Goal: Transaction & Acquisition: Purchase product/service

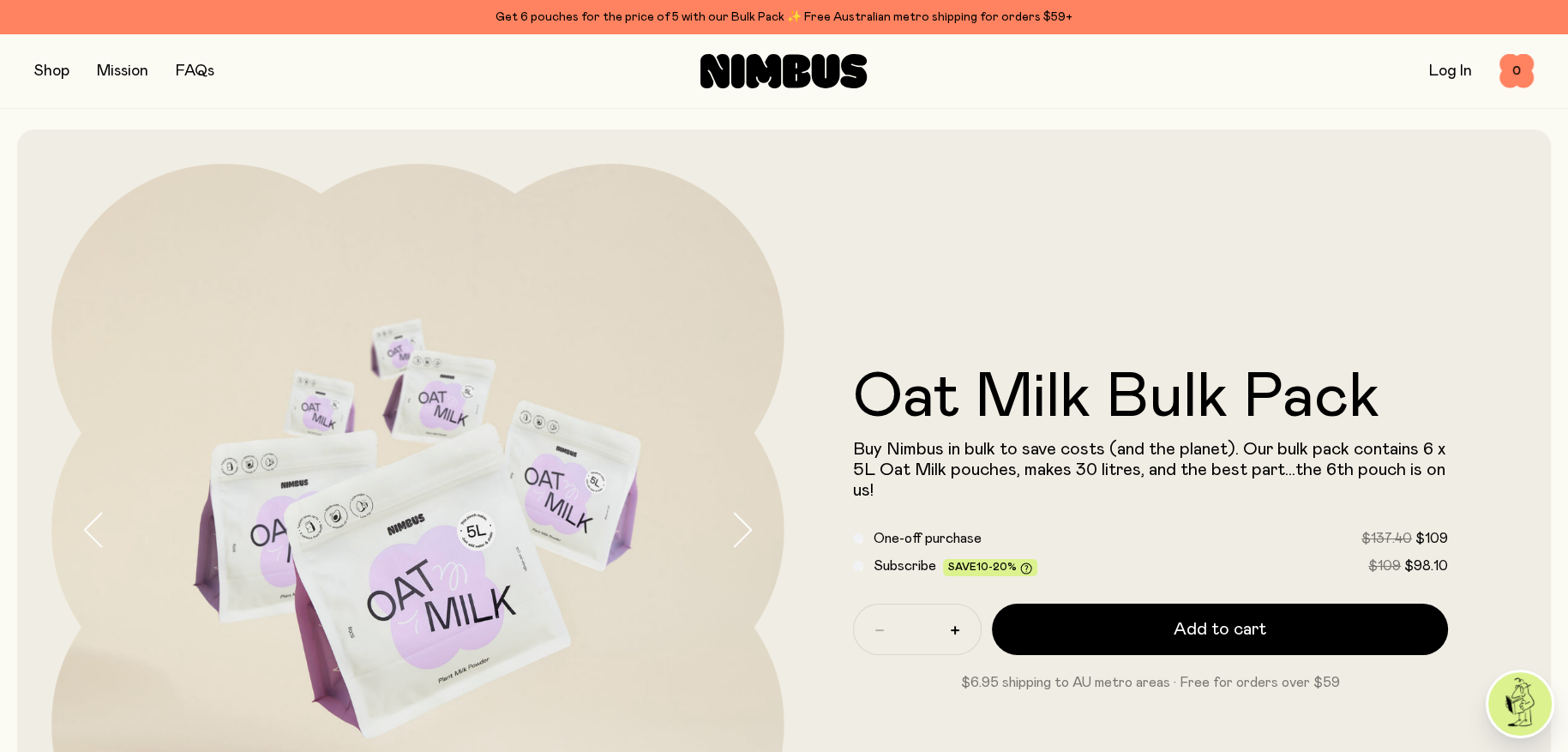
click at [64, 71] on button "button" at bounding box center [52, 71] width 35 height 24
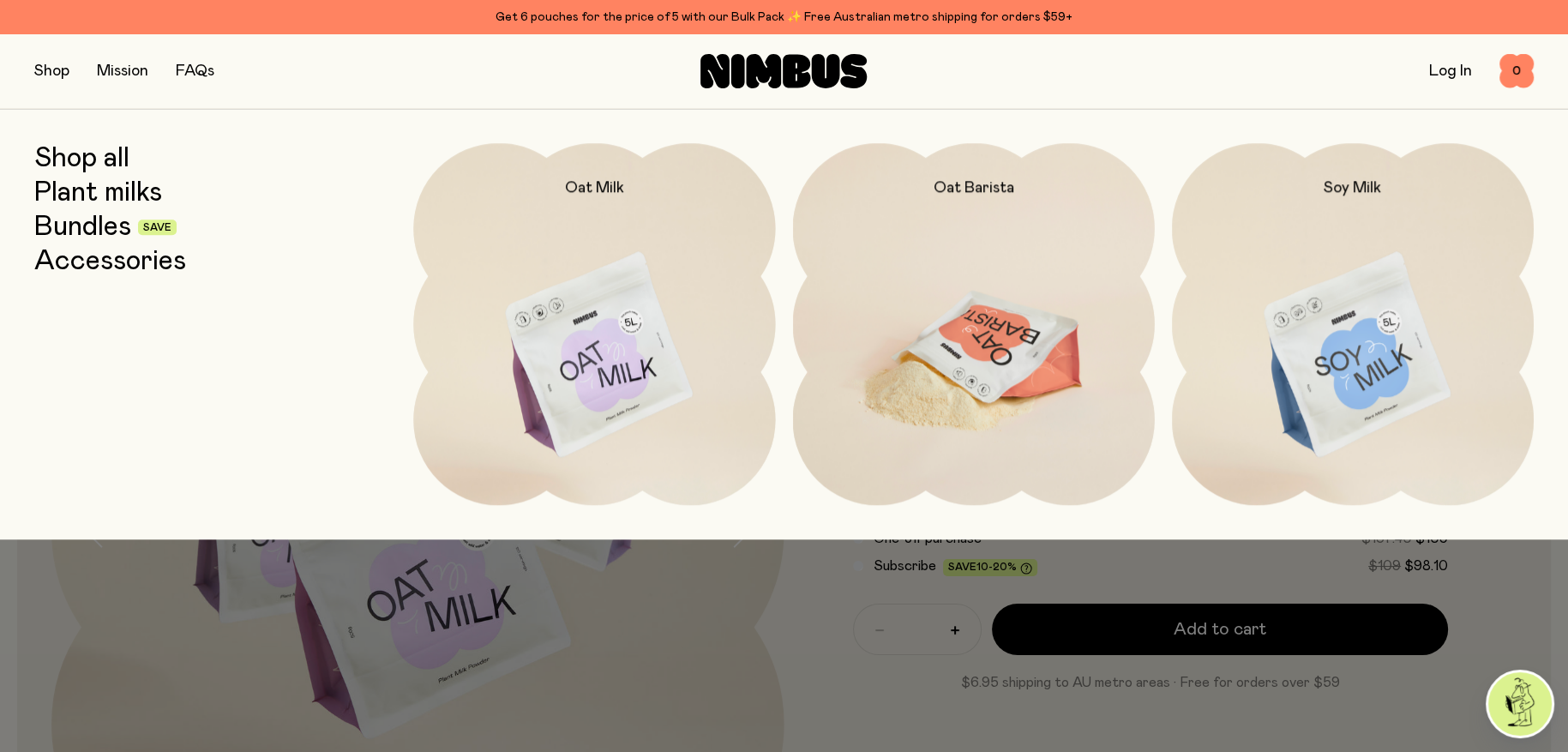
click at [1013, 421] on img at bounding box center [974, 355] width 362 height 425
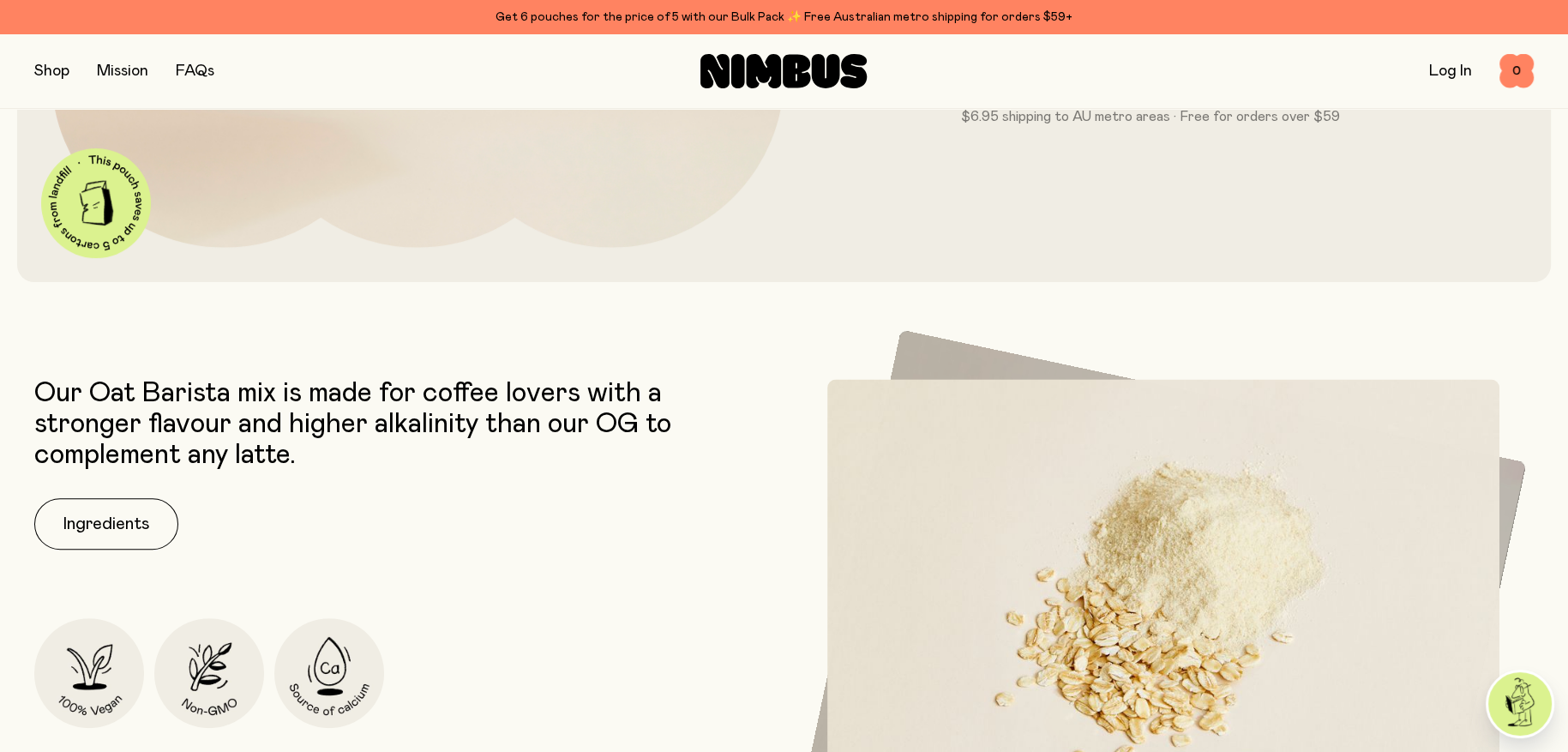
scroll to position [771, 0]
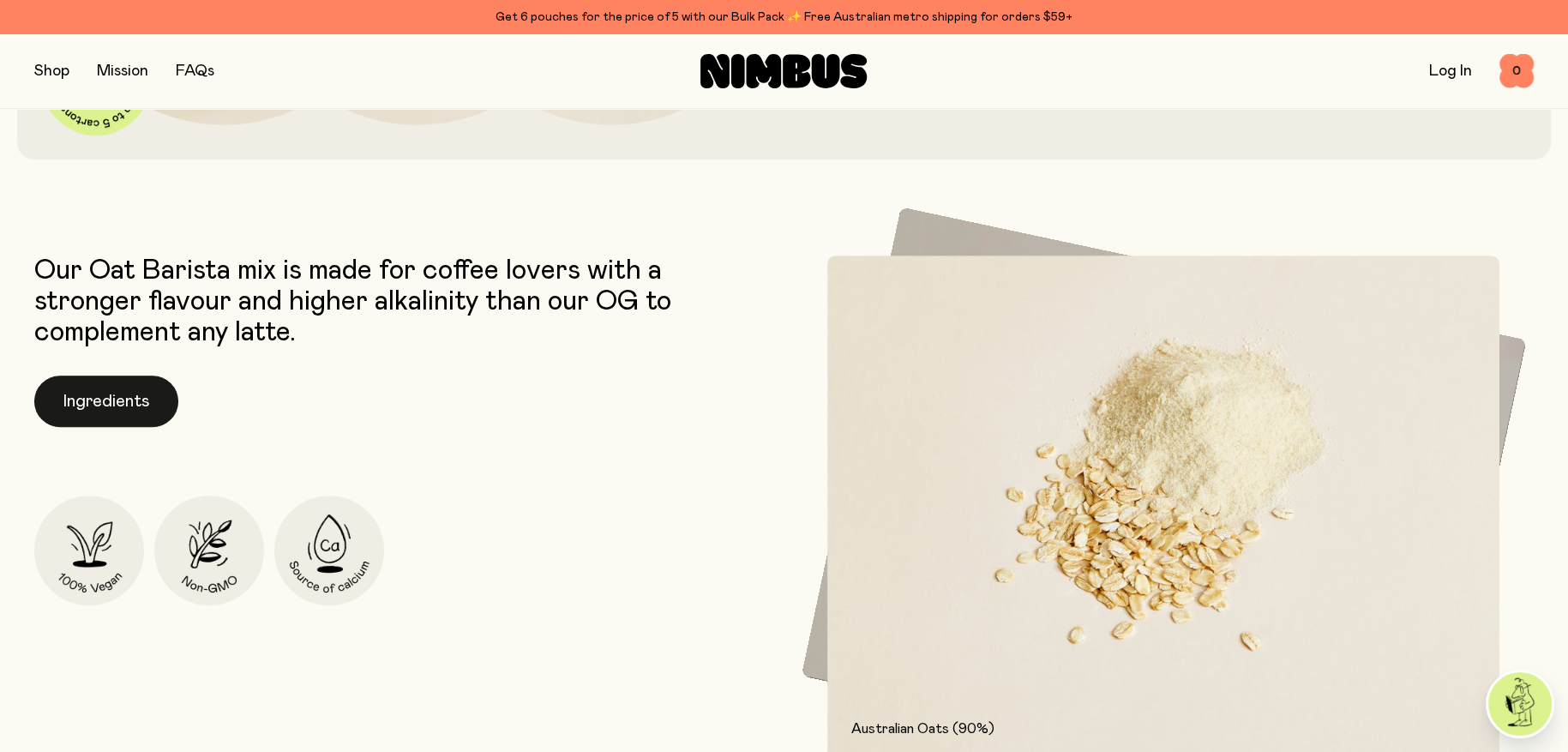
click at [78, 407] on button "Ingredients" at bounding box center [106, 401] width 144 height 52
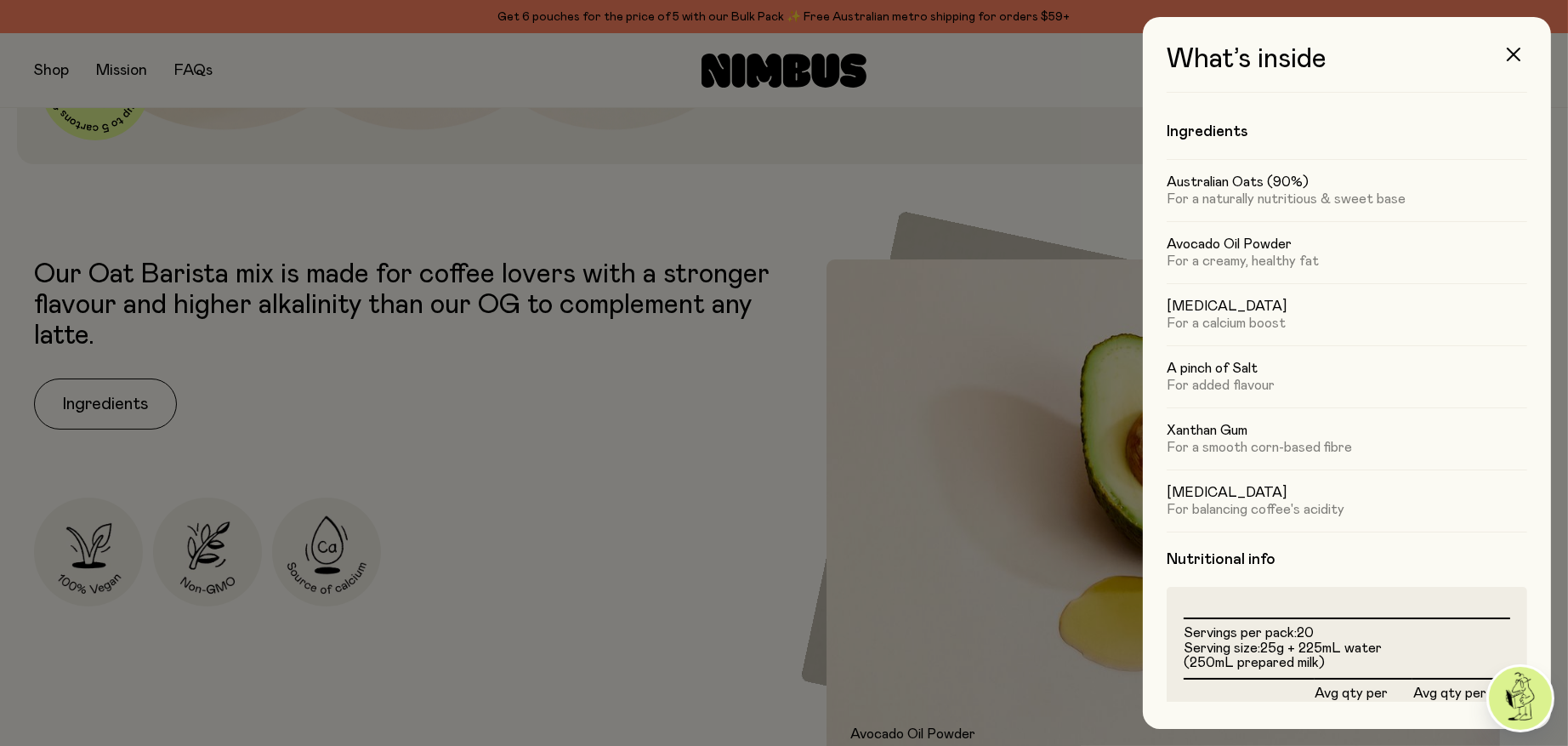
scroll to position [0, 0]
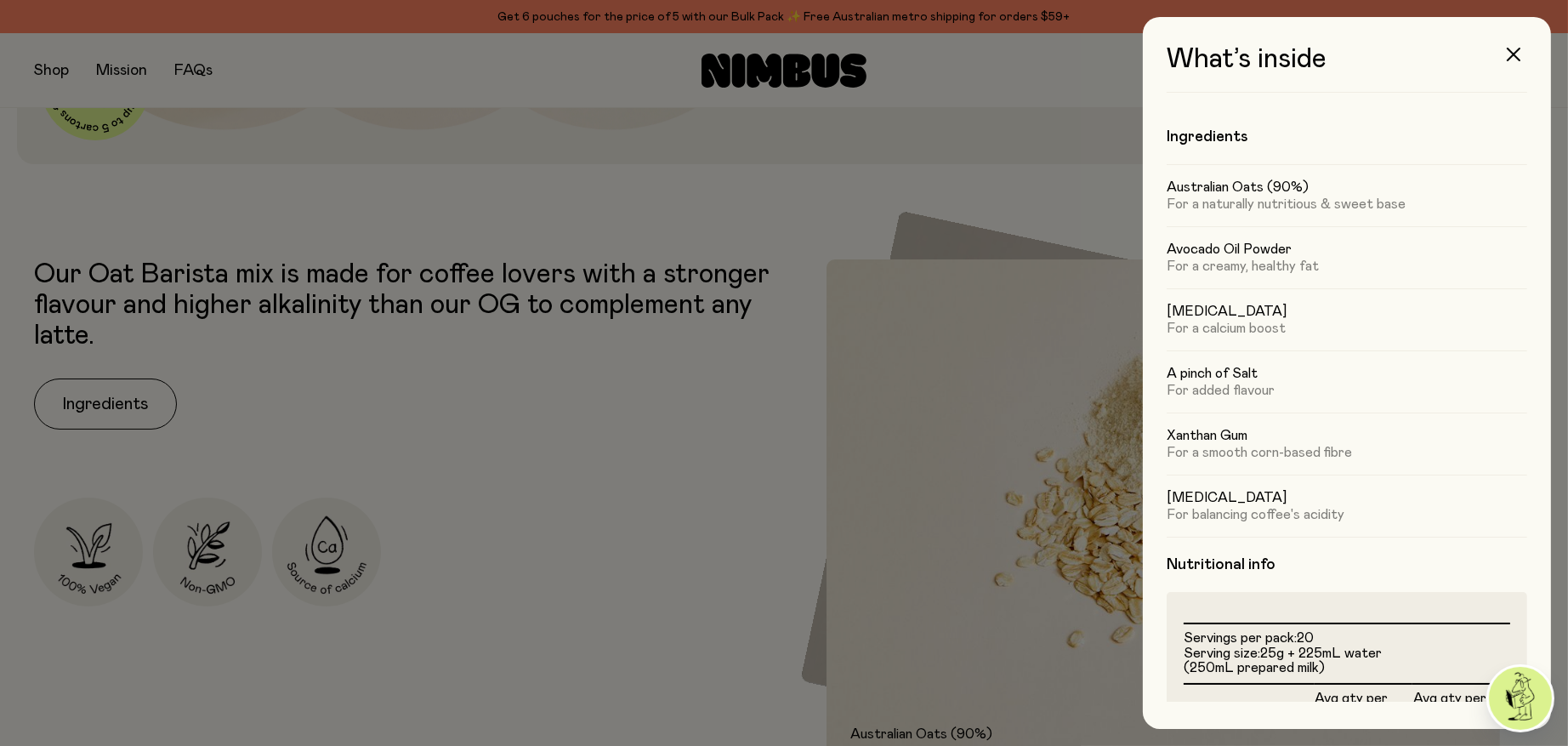
click at [979, 189] on div at bounding box center [784, 373] width 1568 height 746
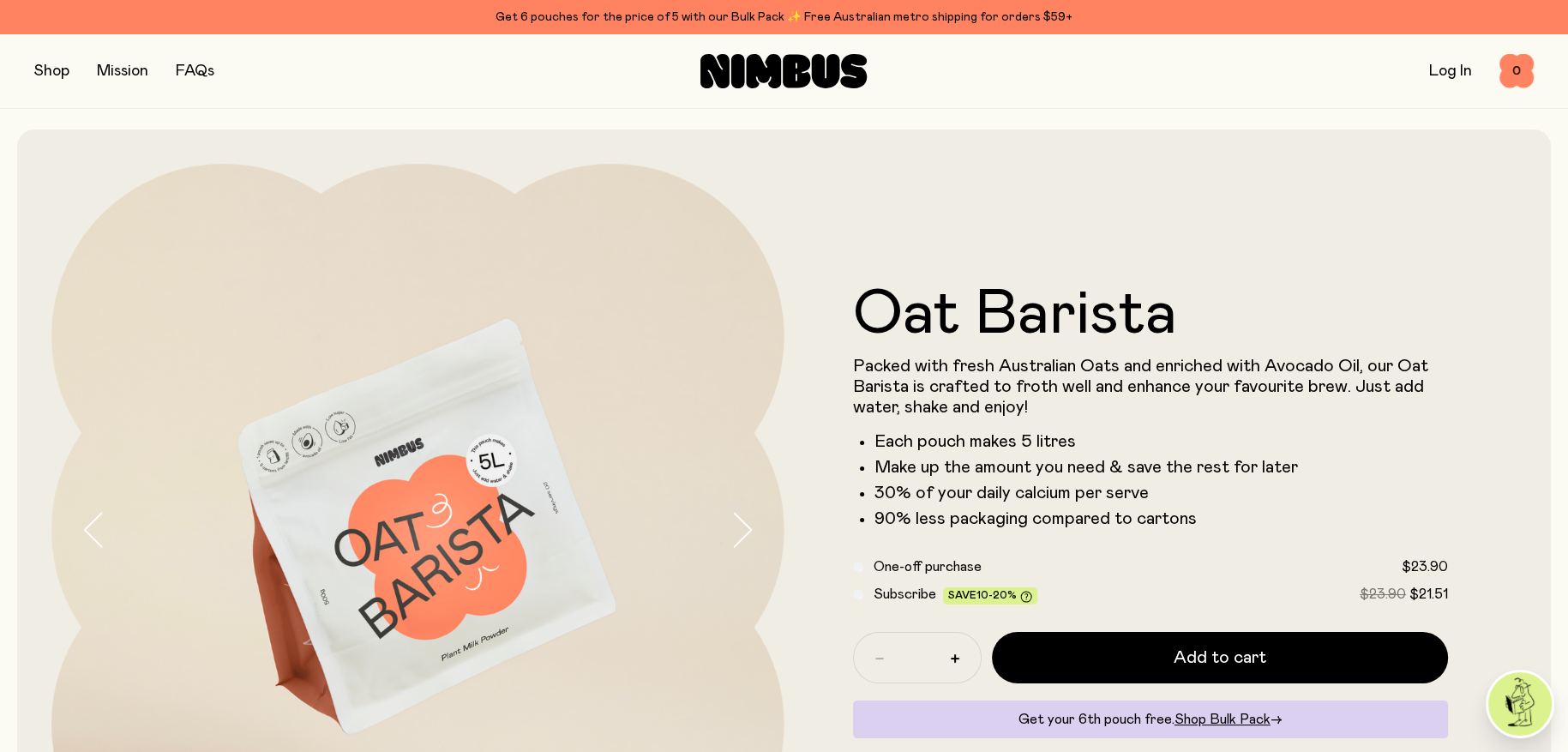
click at [53, 75] on button "button" at bounding box center [52, 71] width 35 height 24
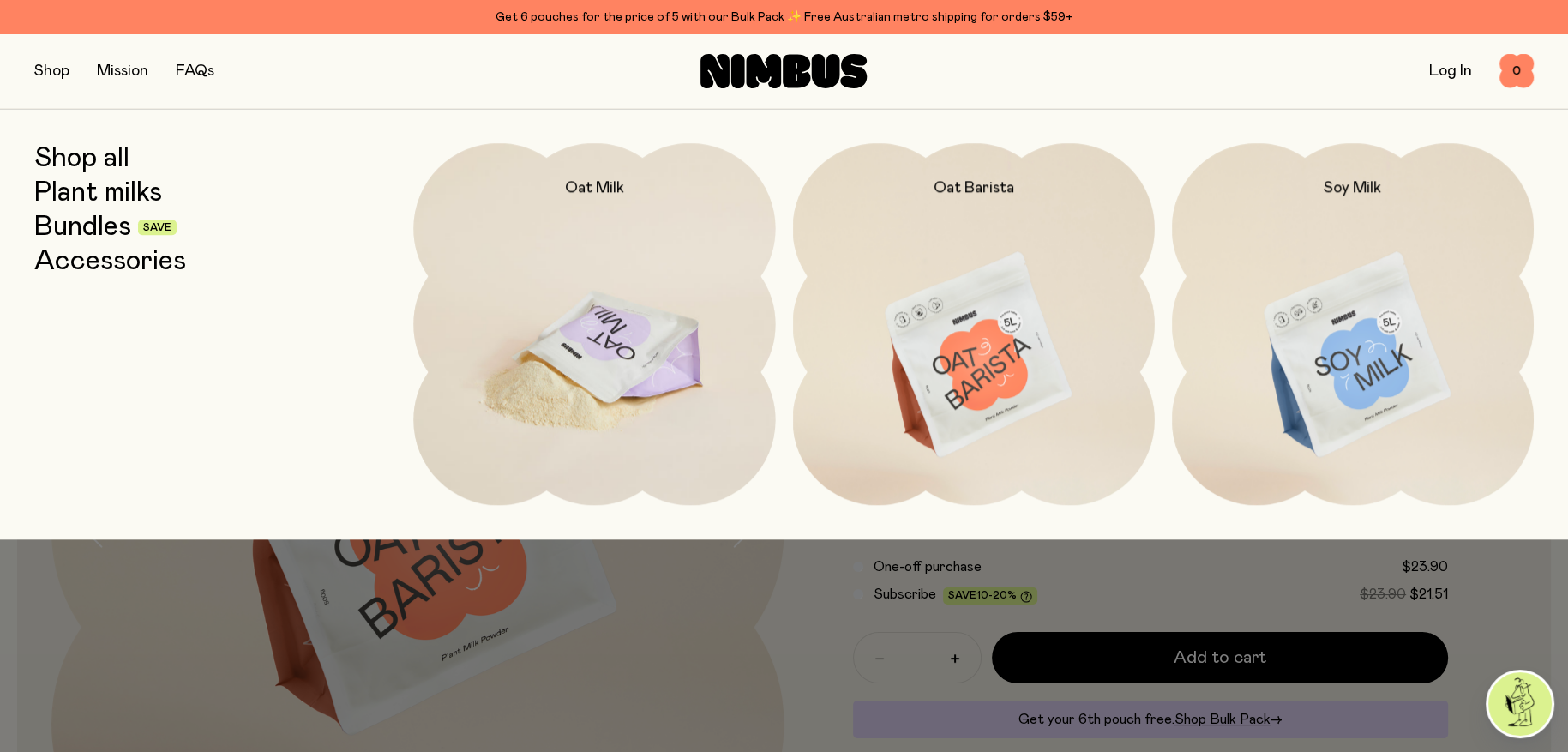
click at [623, 319] on img at bounding box center [594, 355] width 362 height 425
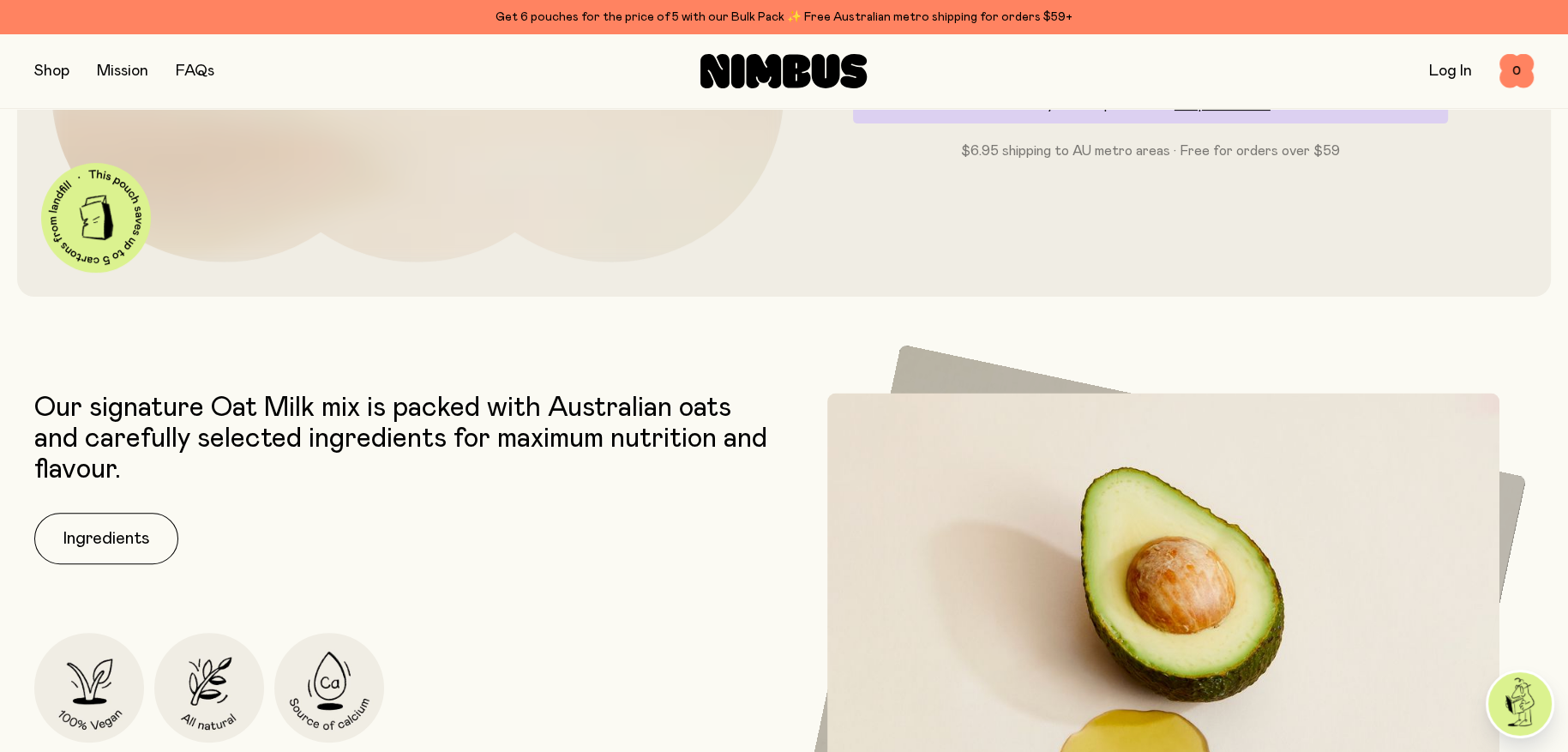
scroll to position [771, 0]
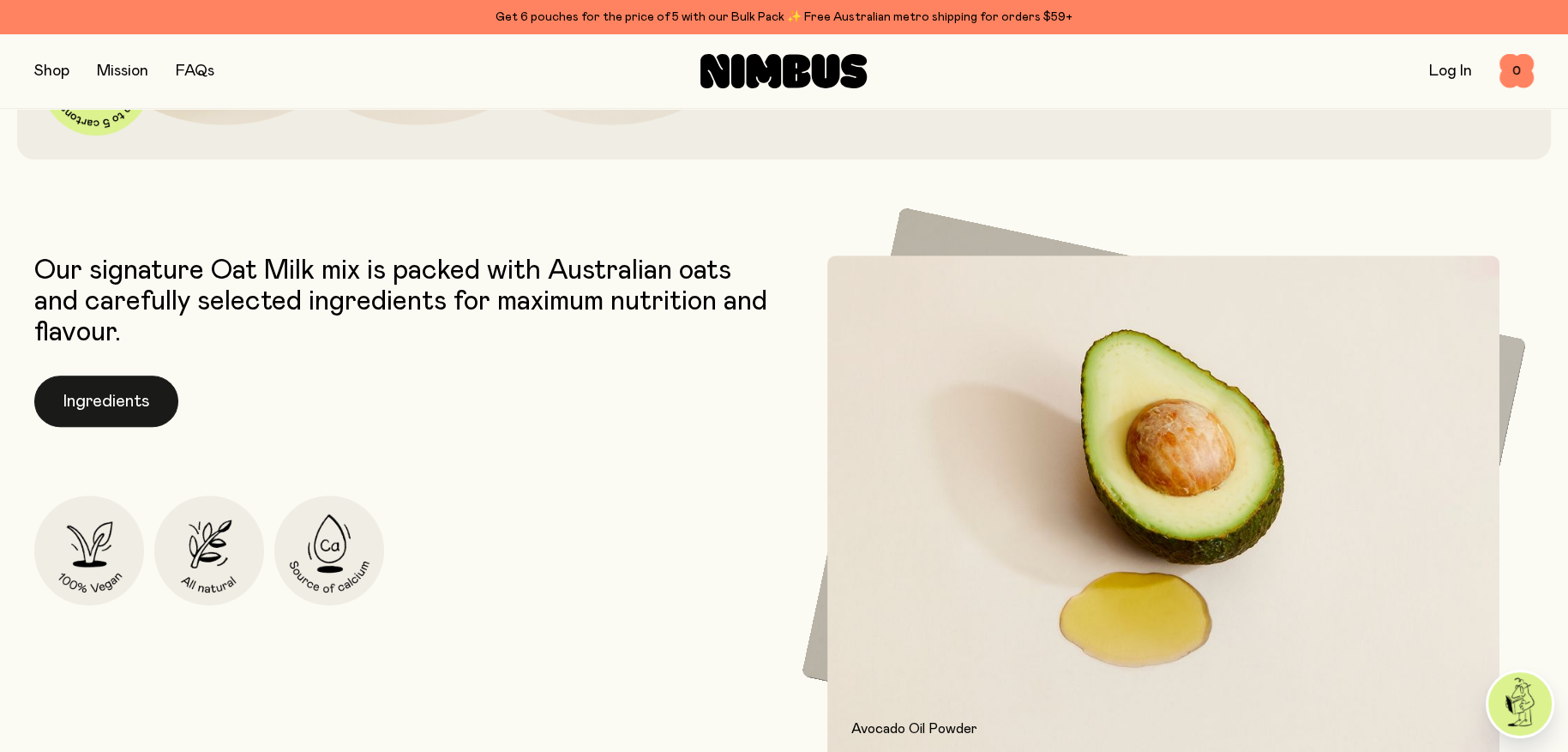
click at [89, 420] on button "Ingredients" at bounding box center [106, 401] width 144 height 52
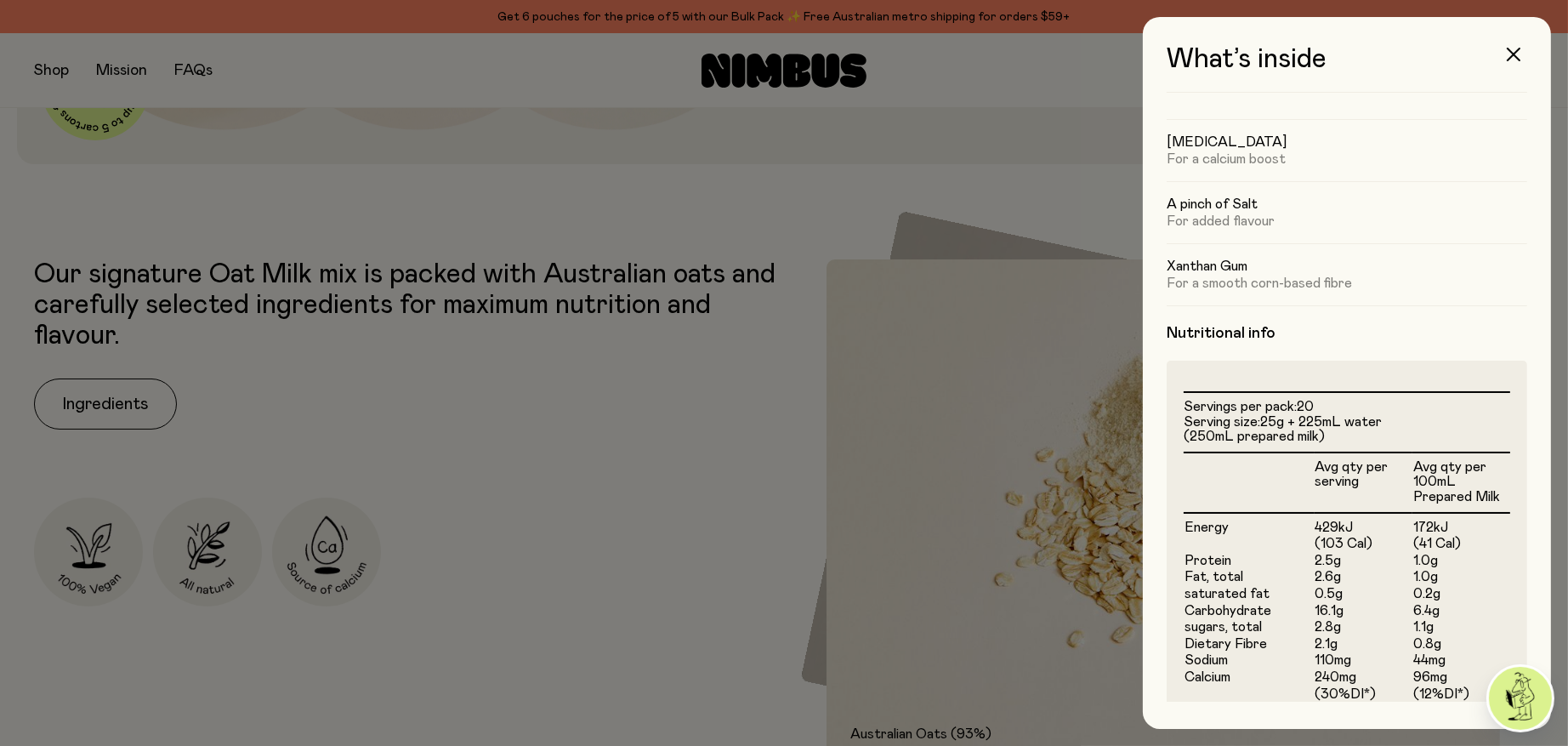
scroll to position [368, 0]
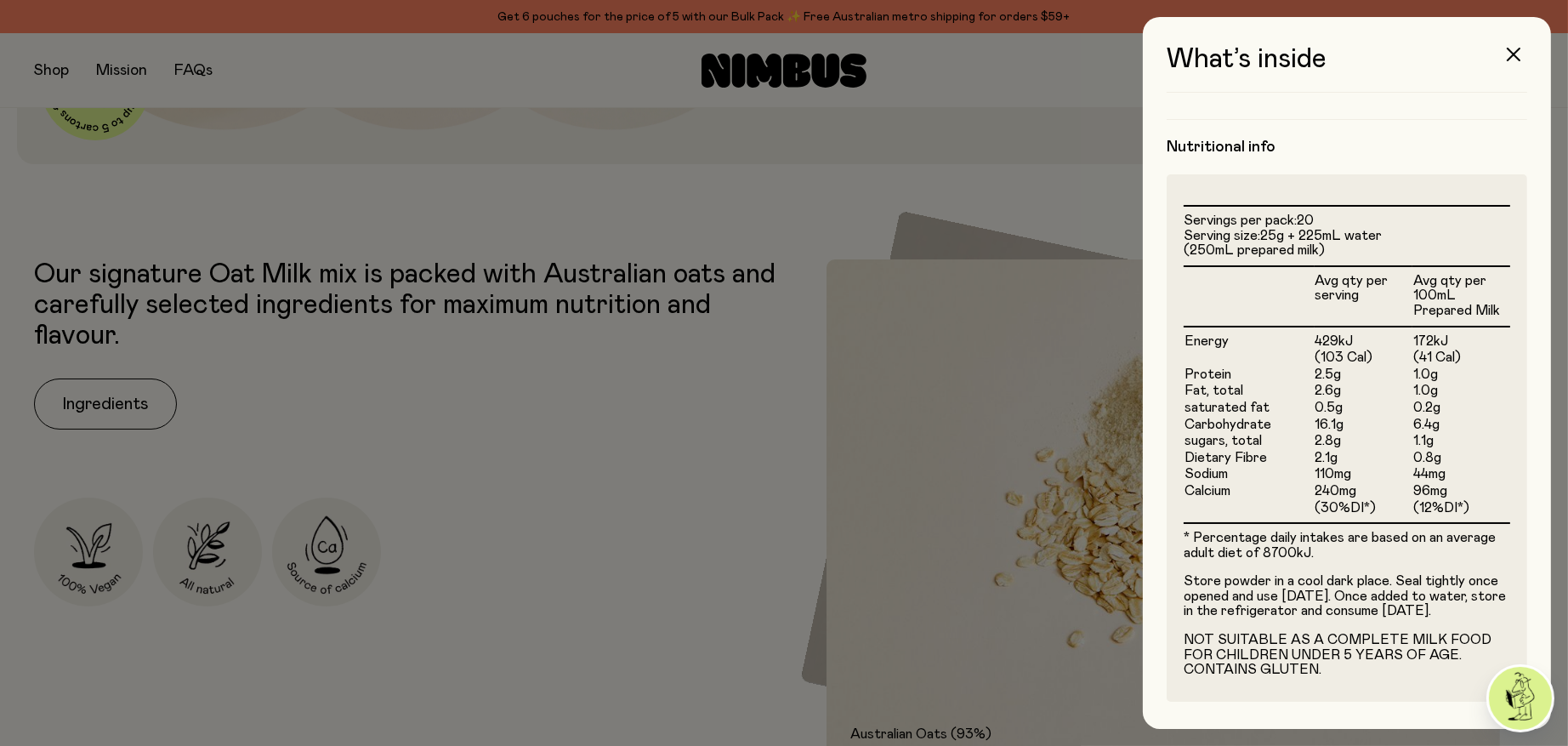
click at [1065, 162] on div at bounding box center [784, 373] width 1568 height 746
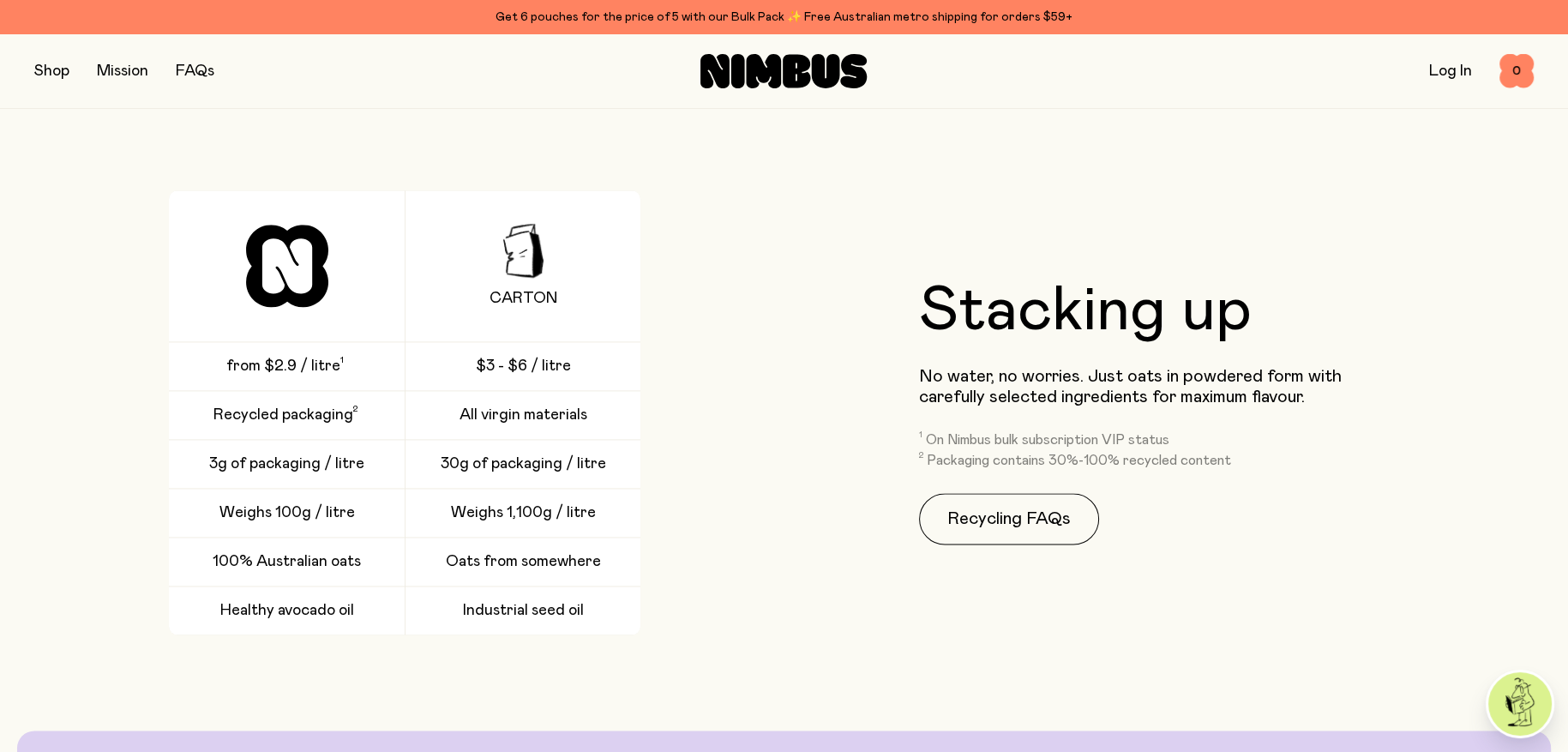
scroll to position [2743, 0]
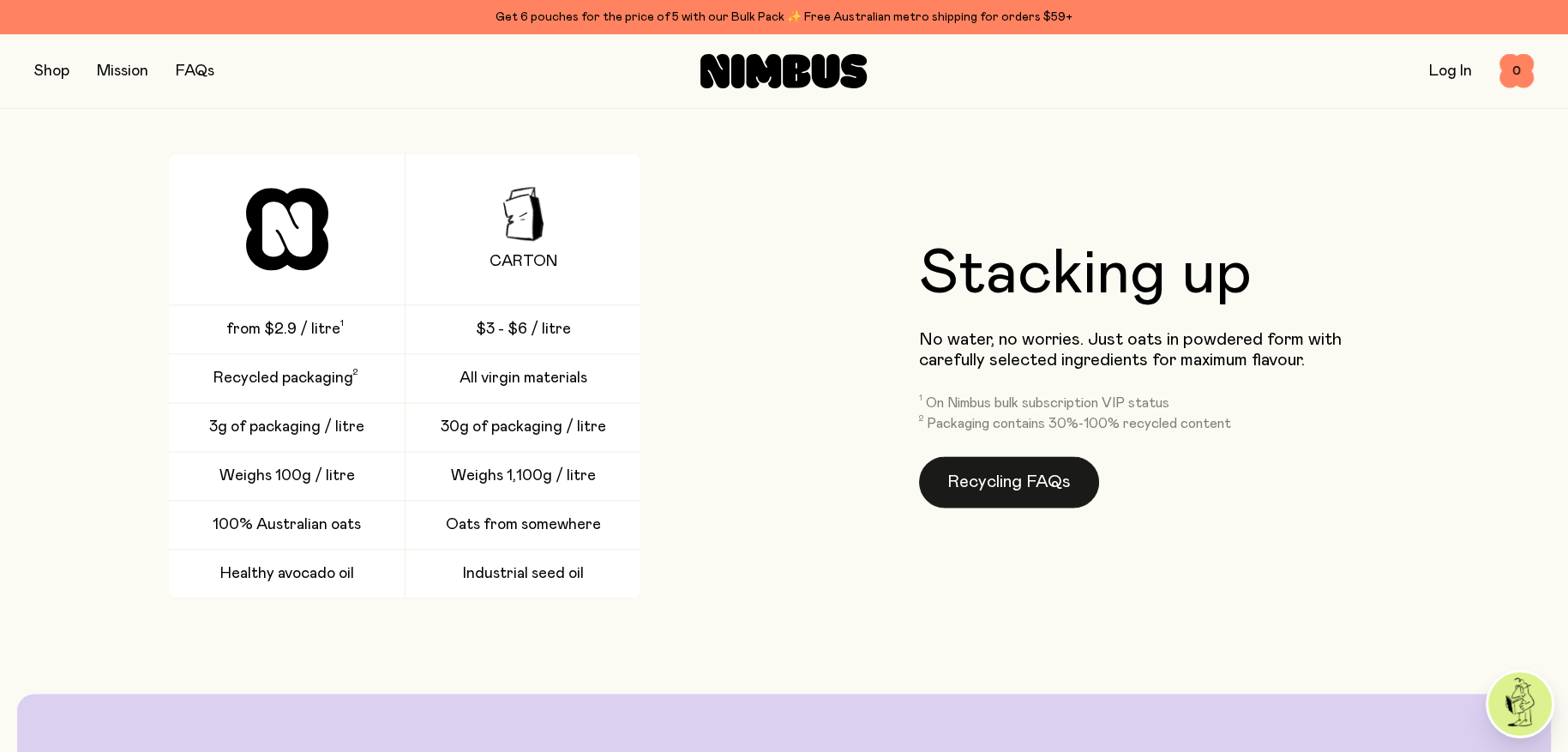
click at [1004, 492] on link "Recycling FAQs" at bounding box center [1009, 482] width 180 height 52
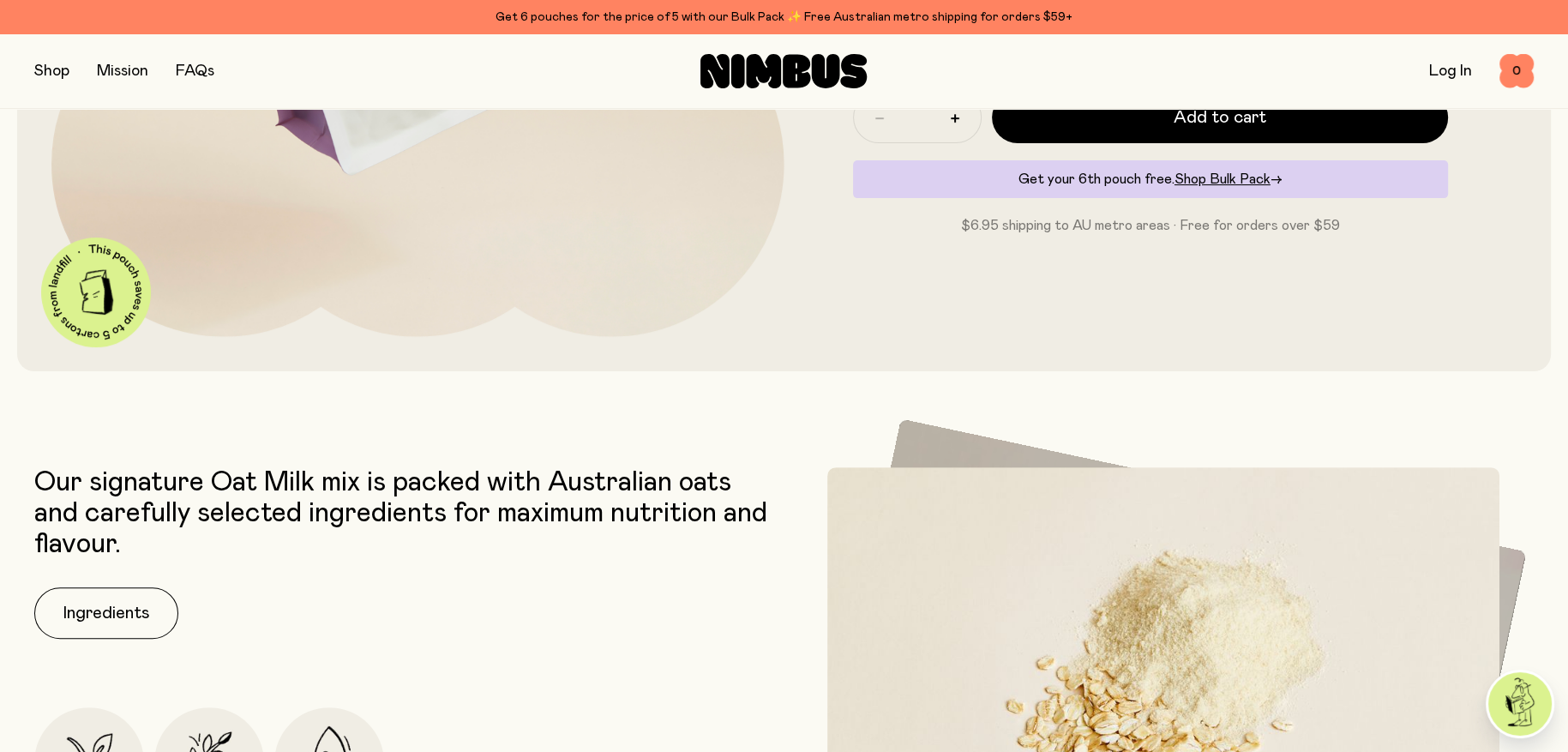
scroll to position [132, 0]
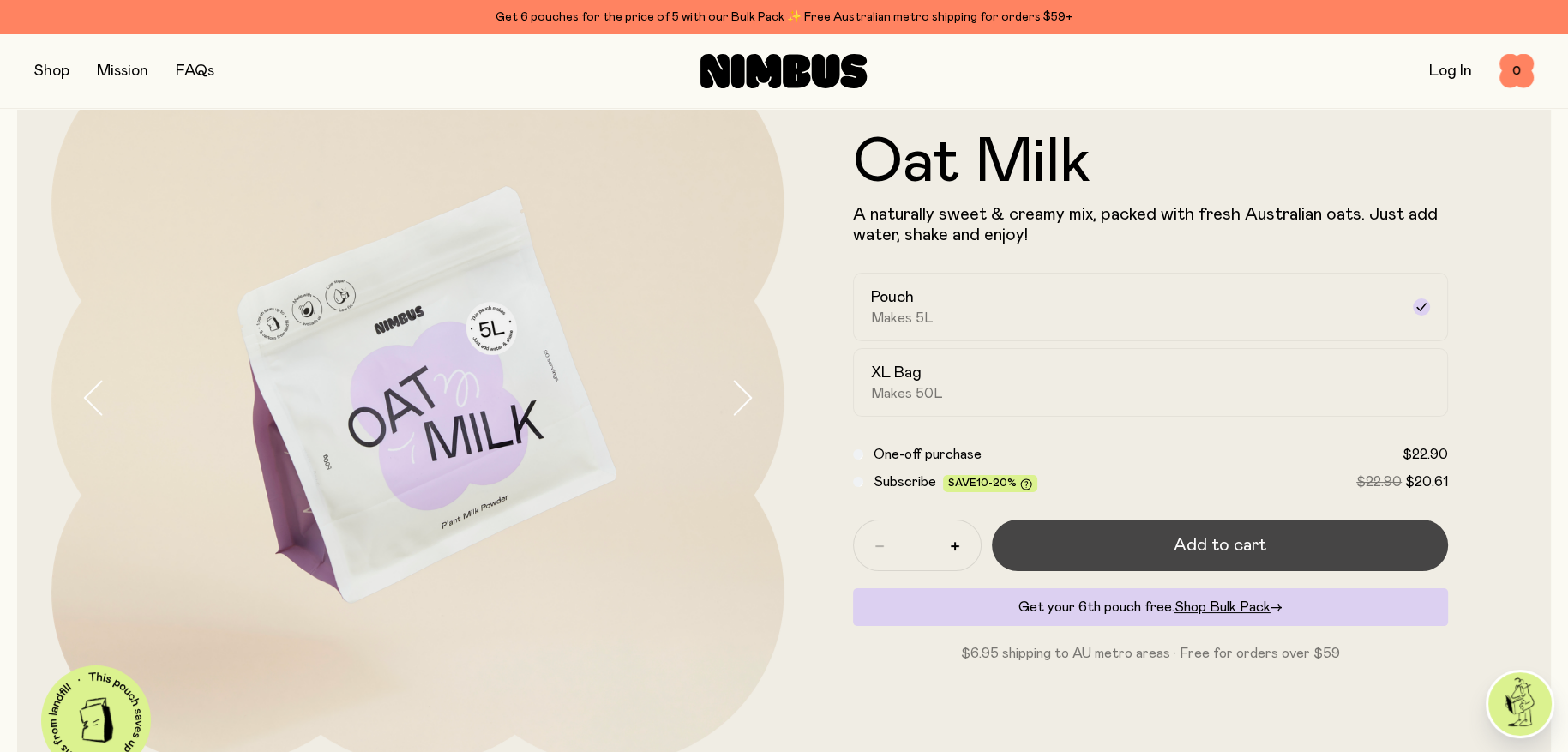
click at [1253, 548] on span "Add to cart" at bounding box center [1220, 545] width 92 height 24
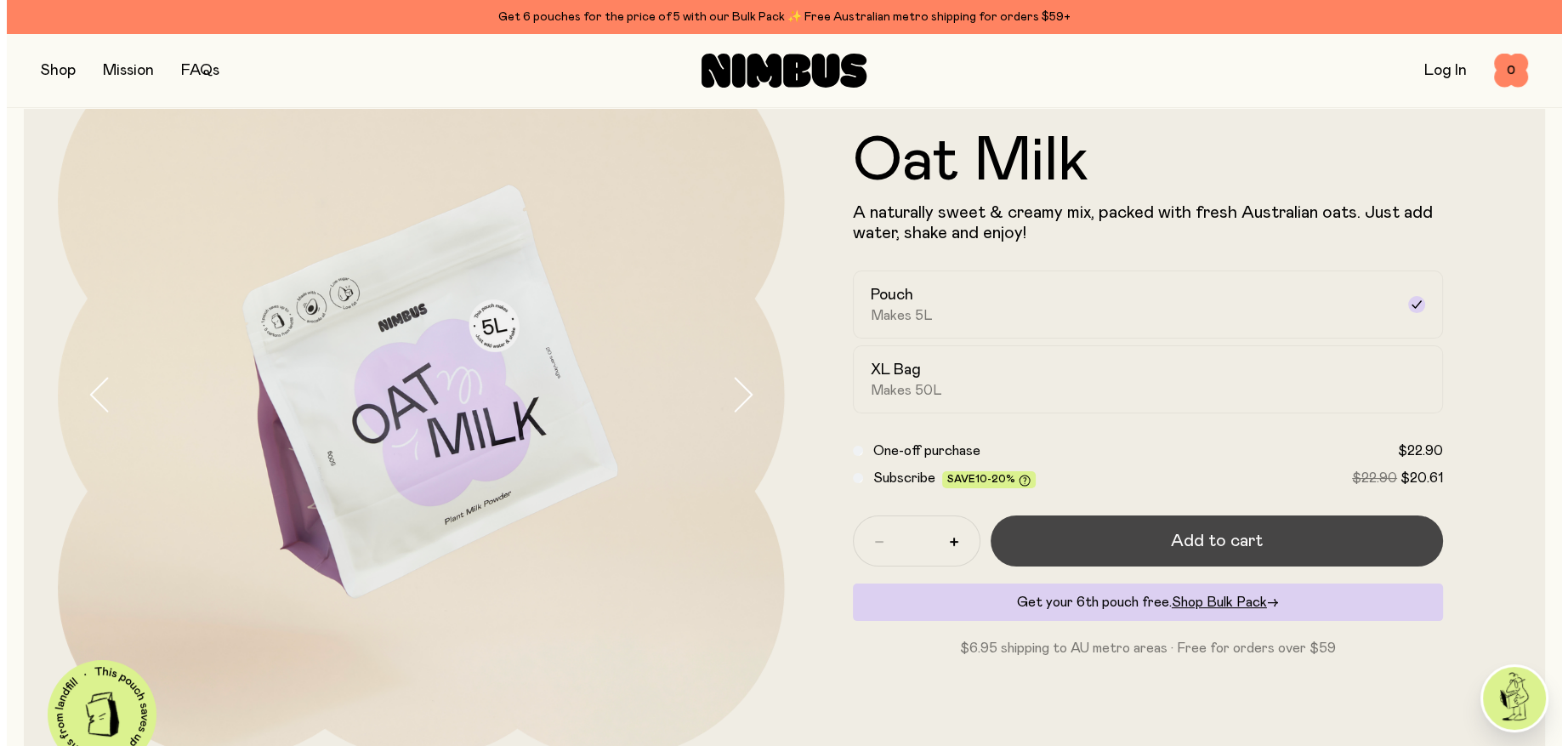
scroll to position [0, 0]
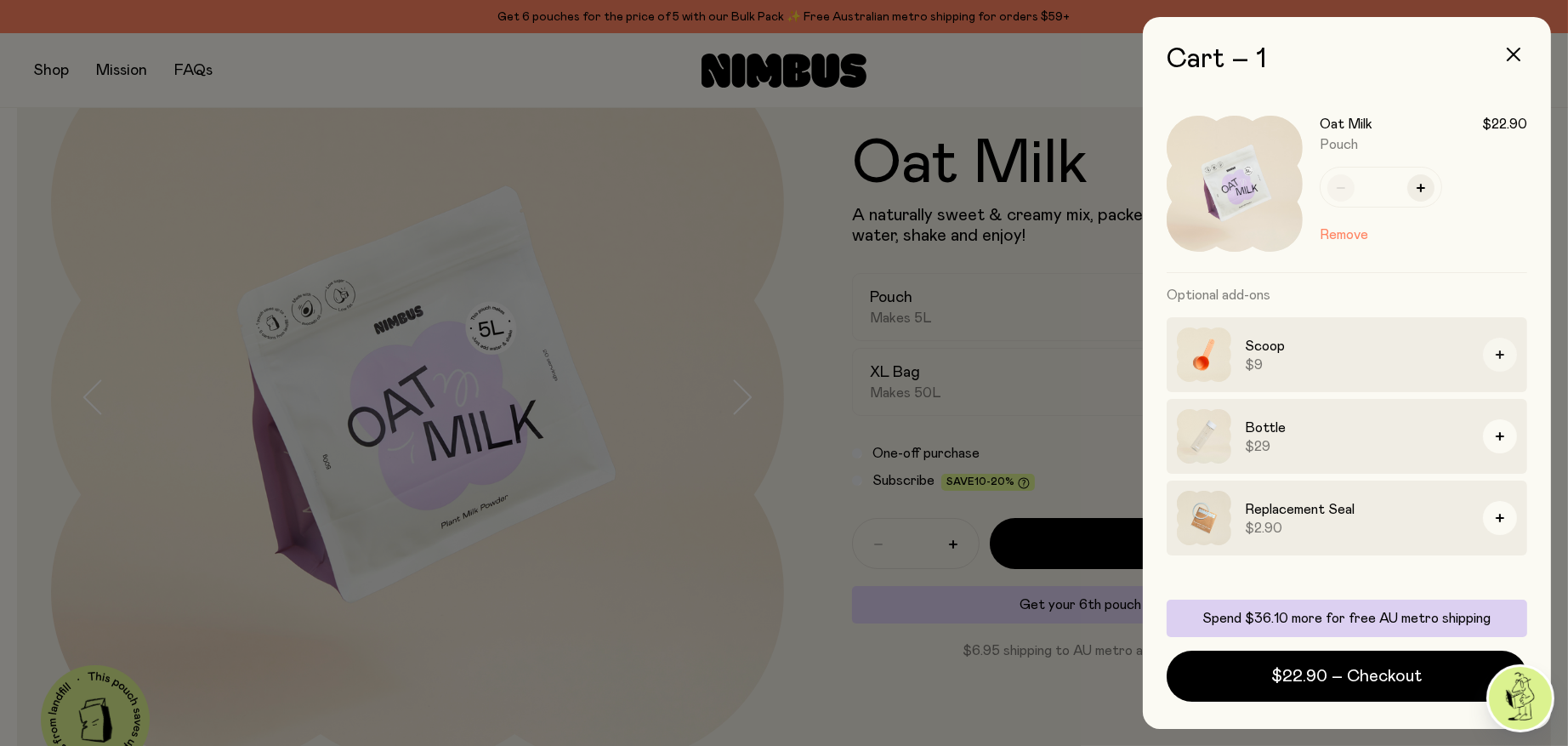
click at [1497, 353] on icon "button" at bounding box center [1499, 354] width 8 height 8
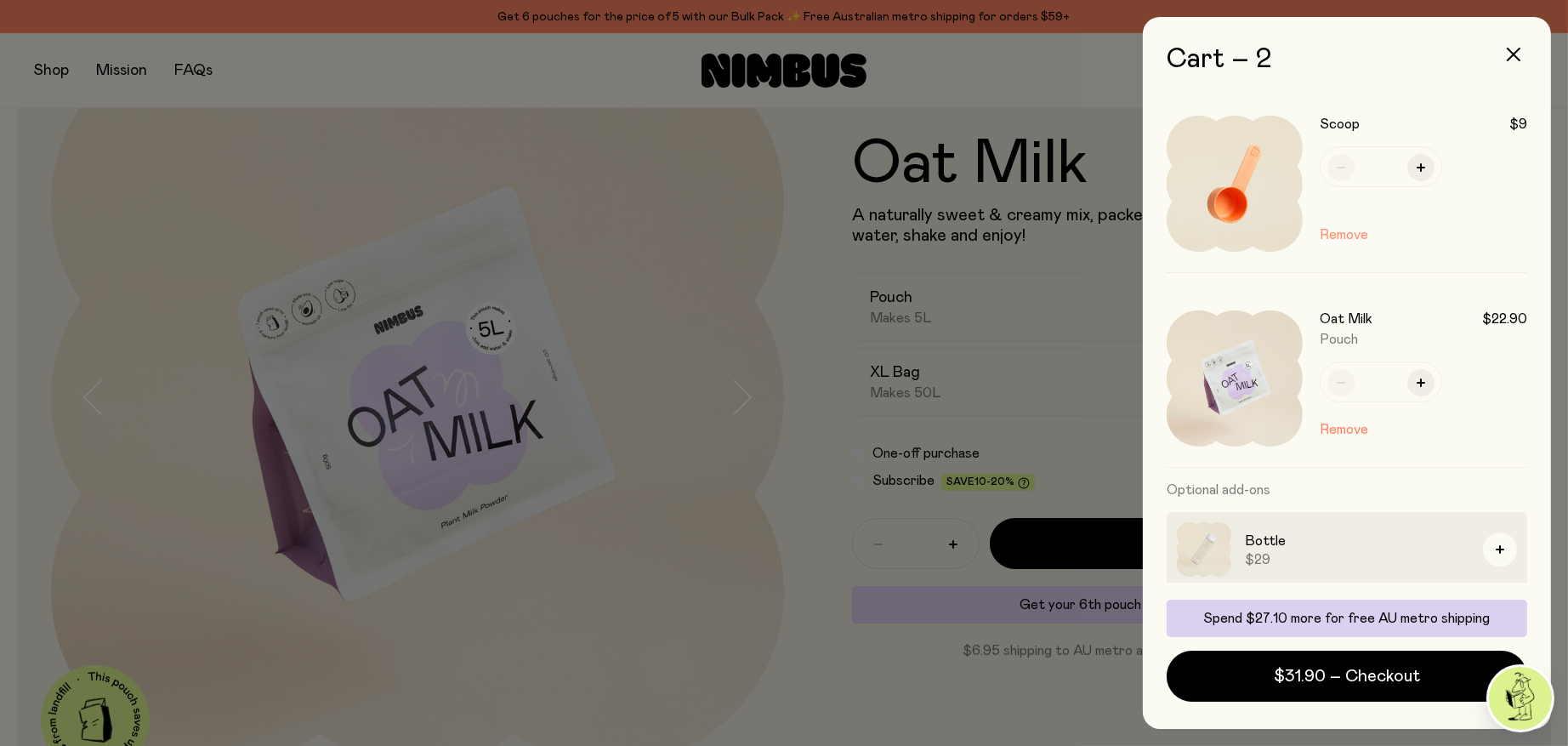
click at [1341, 238] on button "Remove" at bounding box center [1344, 234] width 49 height 20
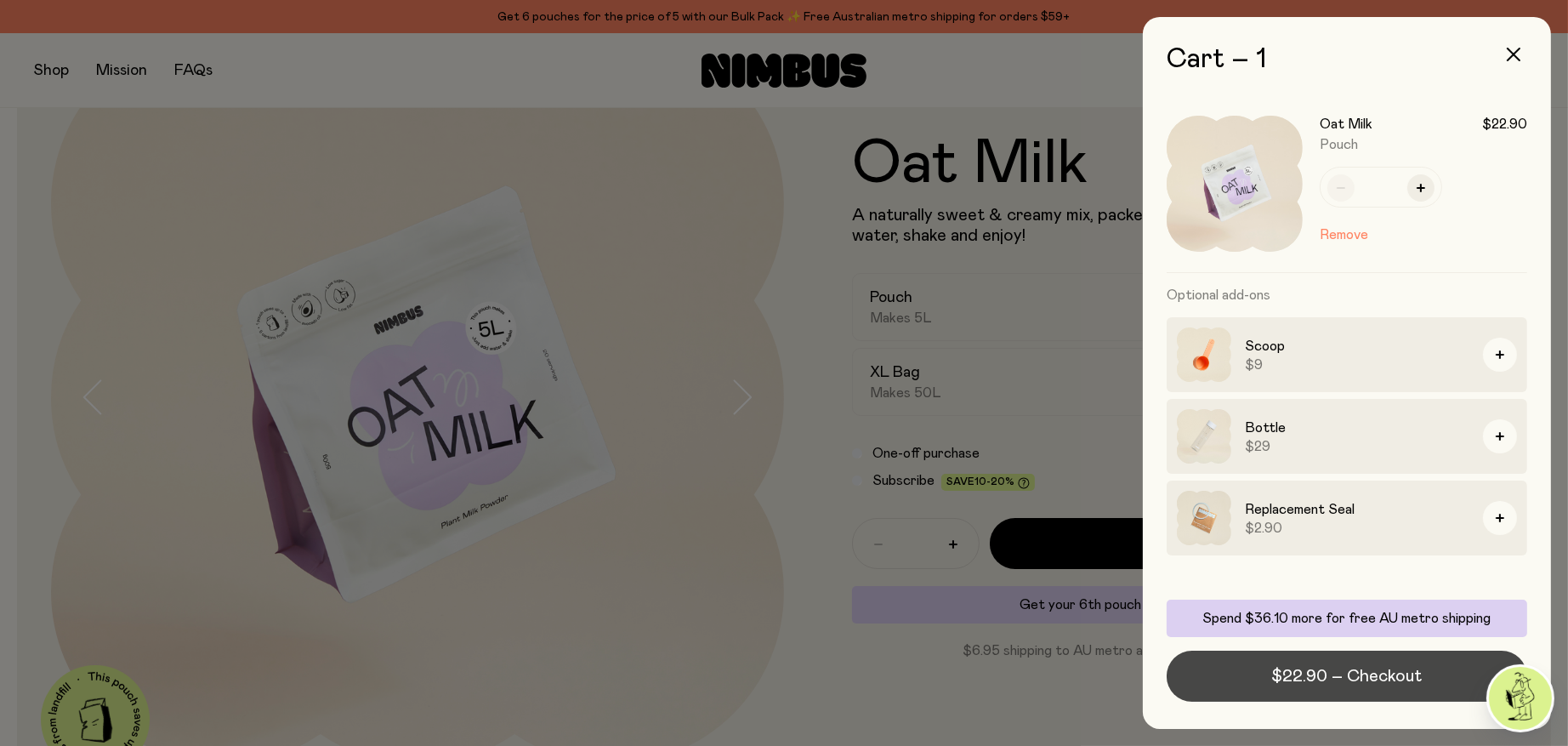
click at [1395, 671] on span "$22.90 – Checkout" at bounding box center [1347, 676] width 150 height 24
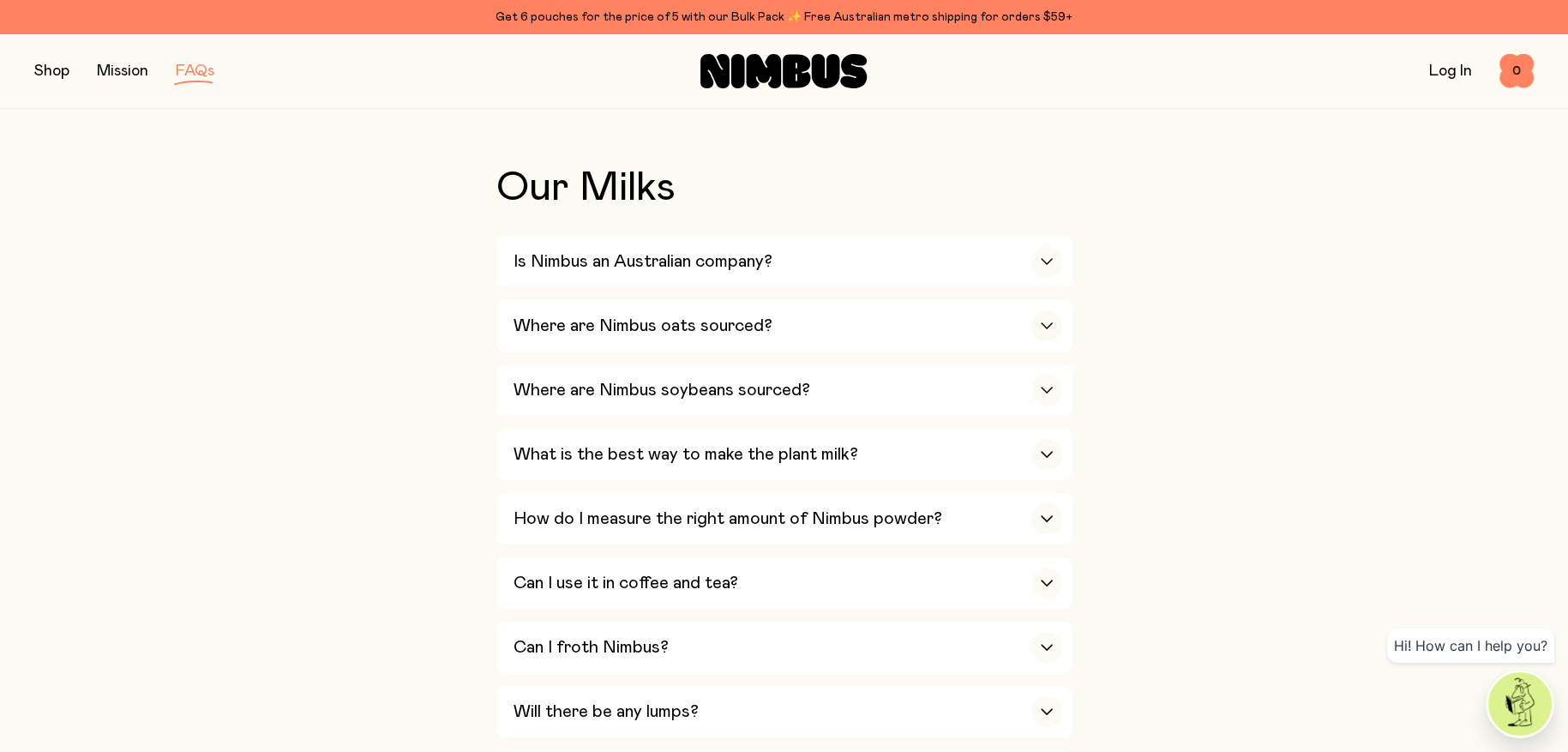
scroll to position [428, 0]
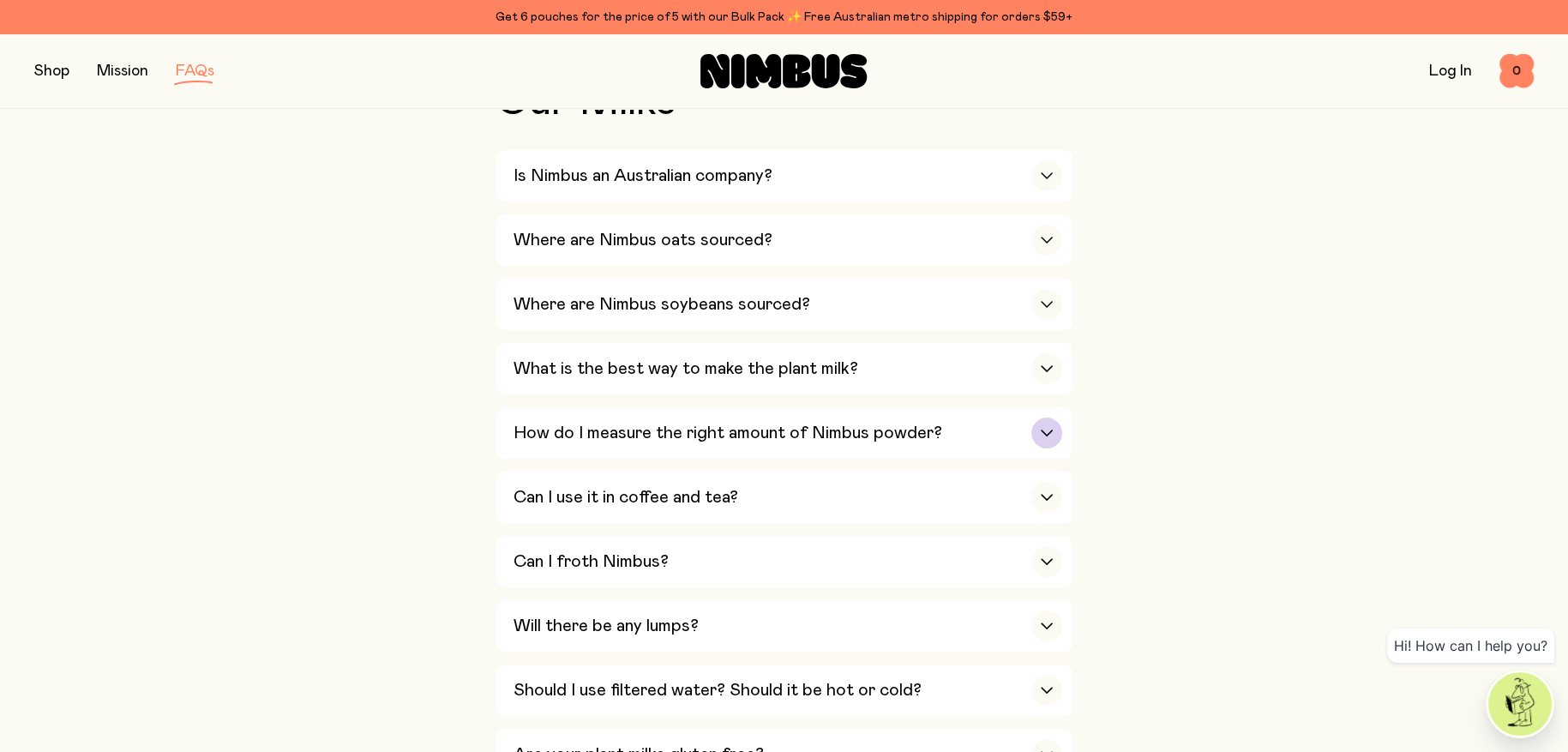
click at [844, 423] on h3 "How do I measure the right amount of Nimbus powder?" at bounding box center [727, 433] width 428 height 20
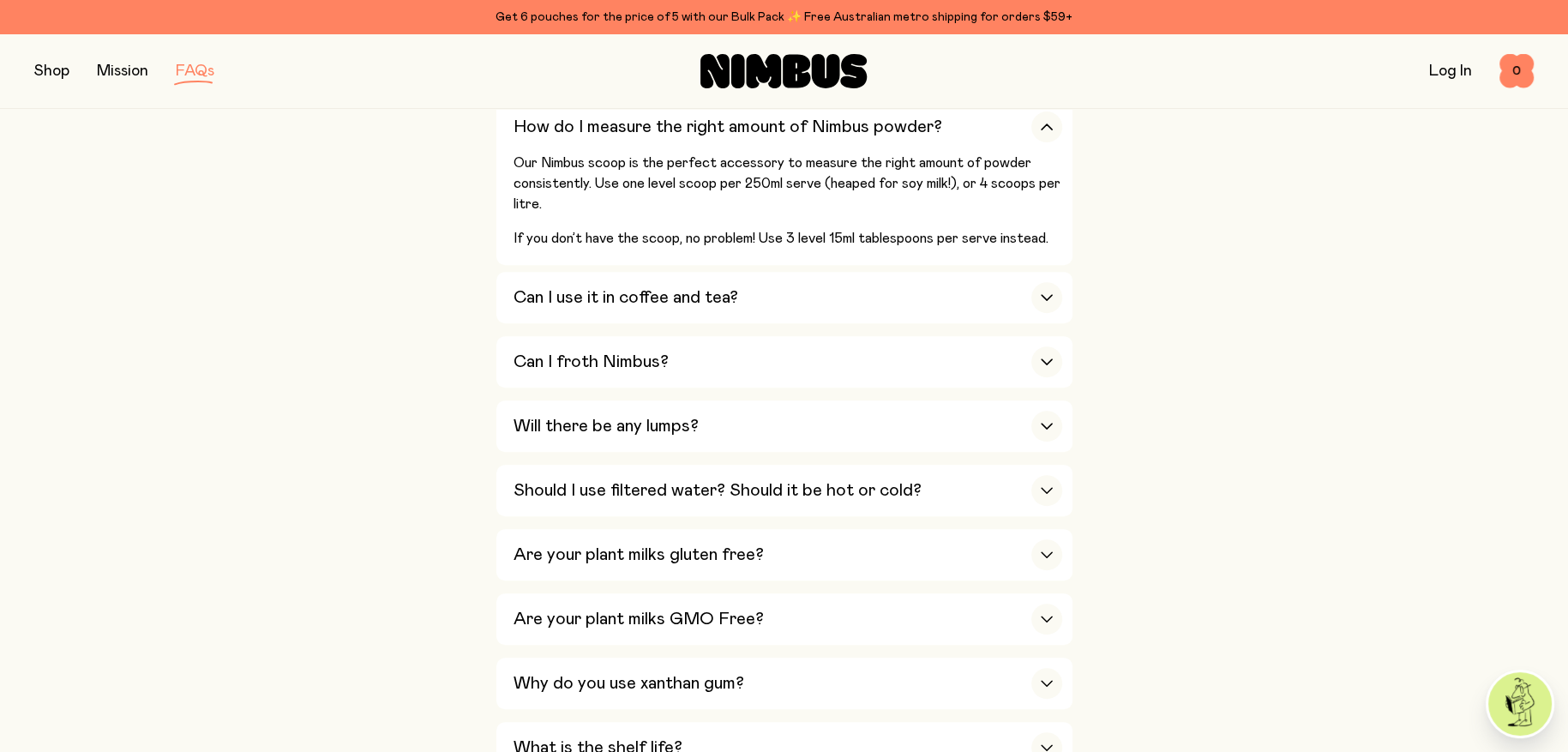
scroll to position [771, 0]
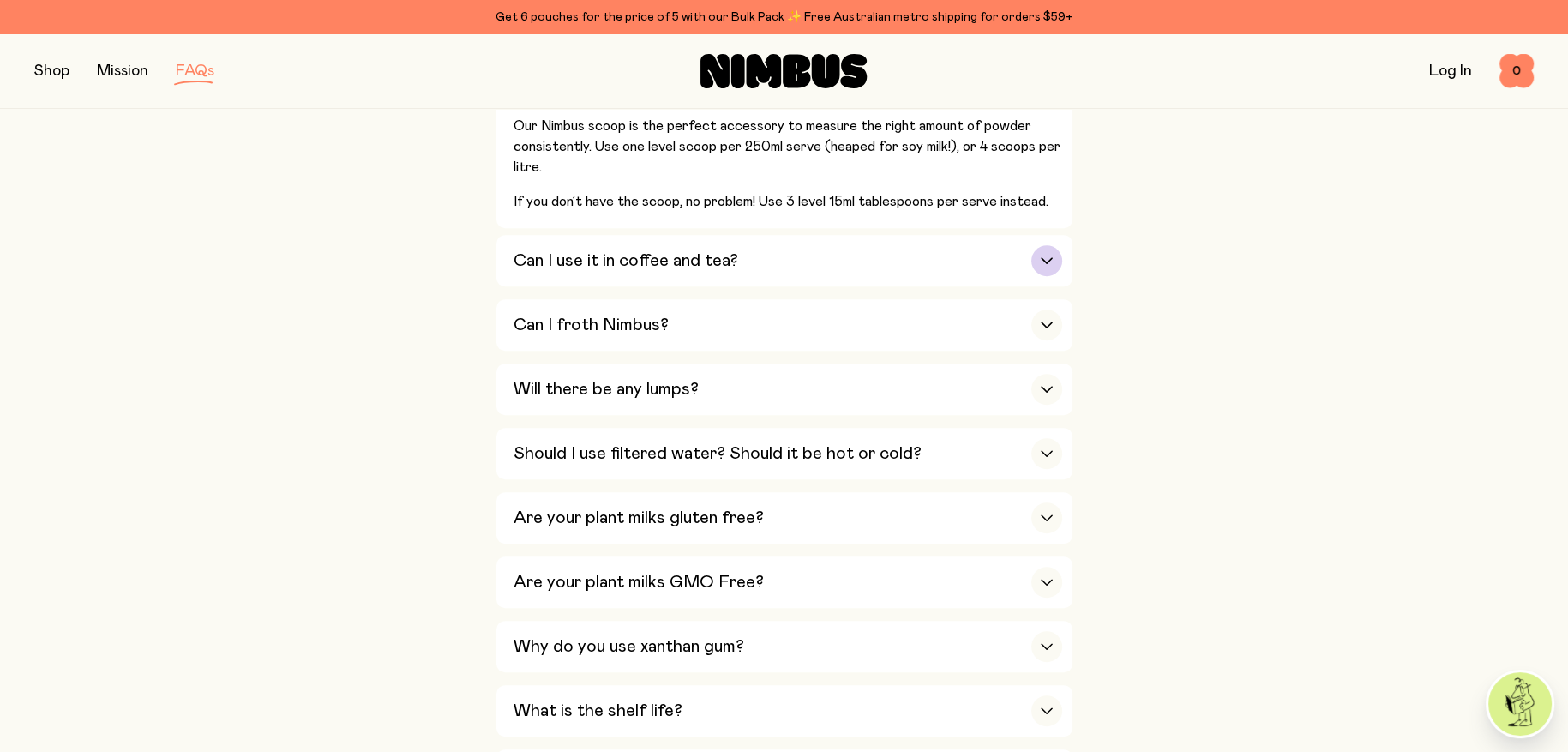
click at [707, 252] on h3 "Can I use it in coffee and tea?" at bounding box center [625, 260] width 224 height 20
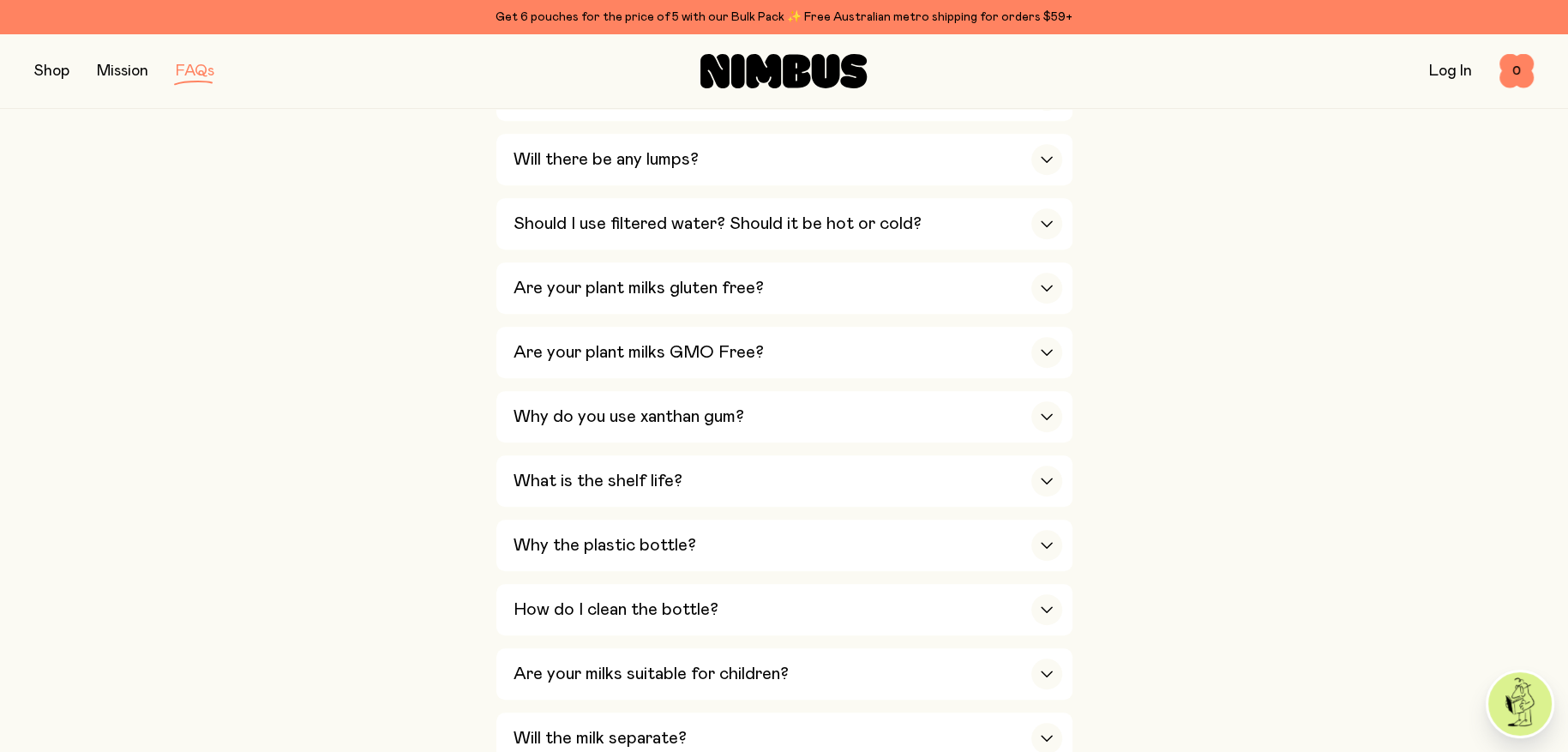
scroll to position [1284, 0]
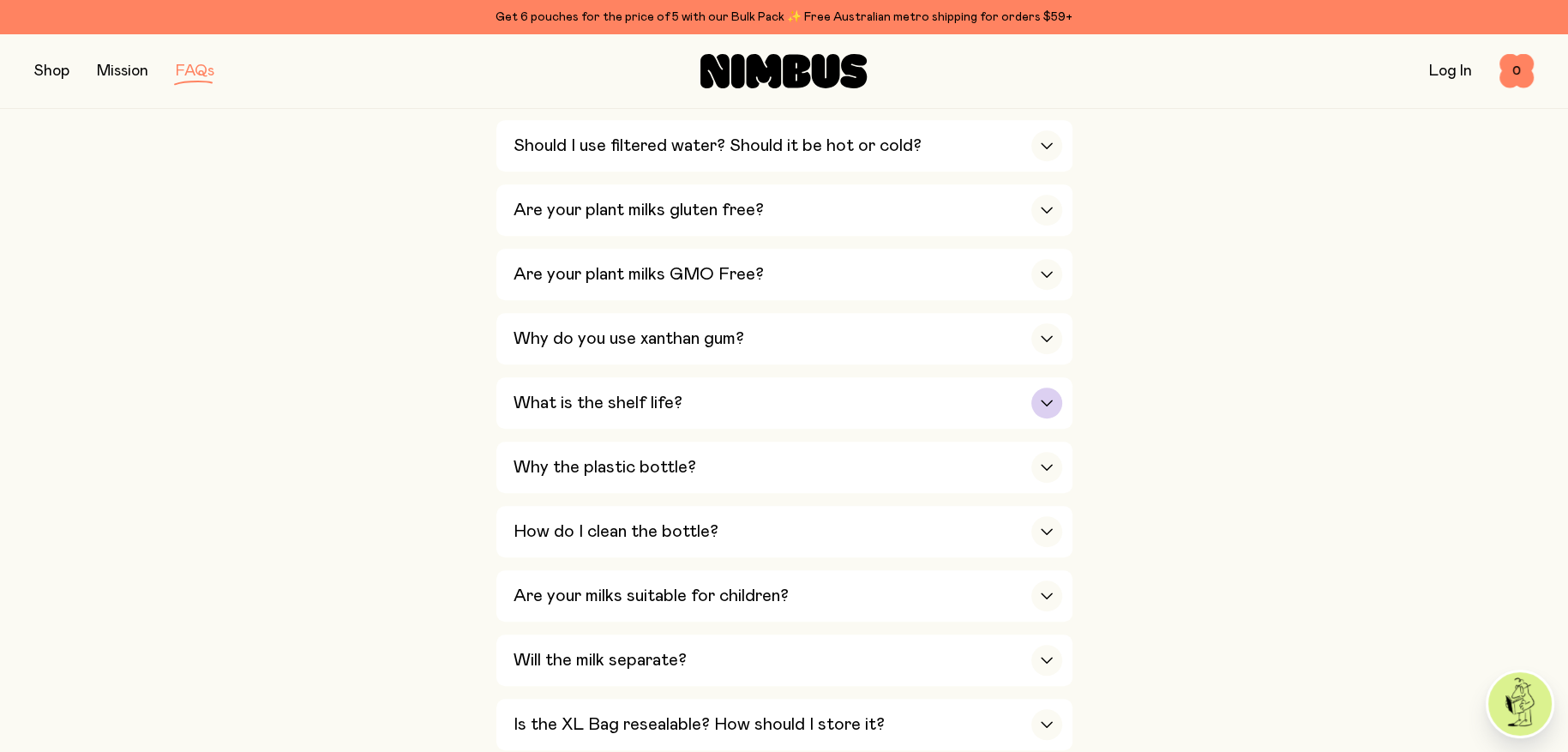
click at [549, 392] on h3 "What is the shelf life?" at bounding box center [597, 402] width 169 height 20
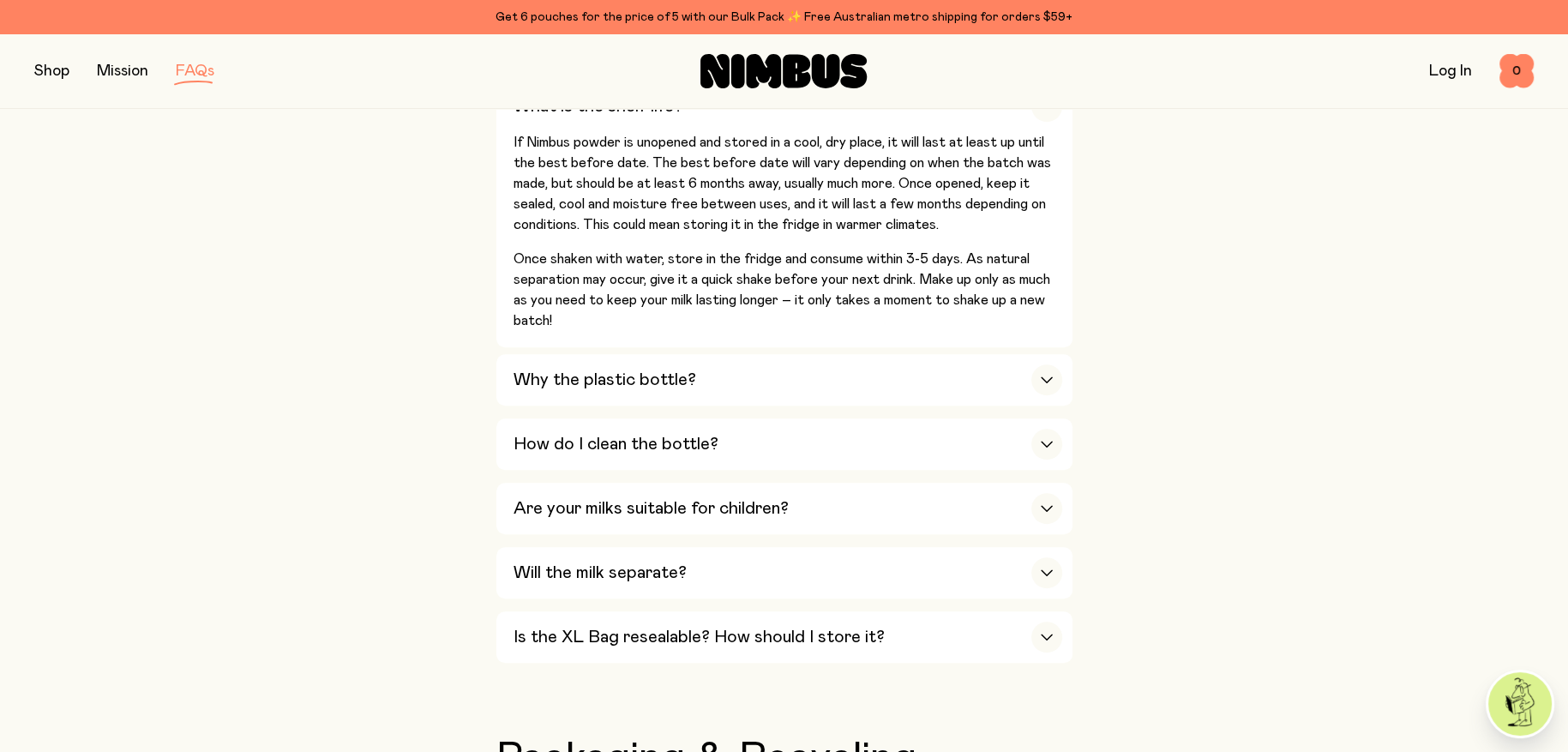
scroll to position [1307, 0]
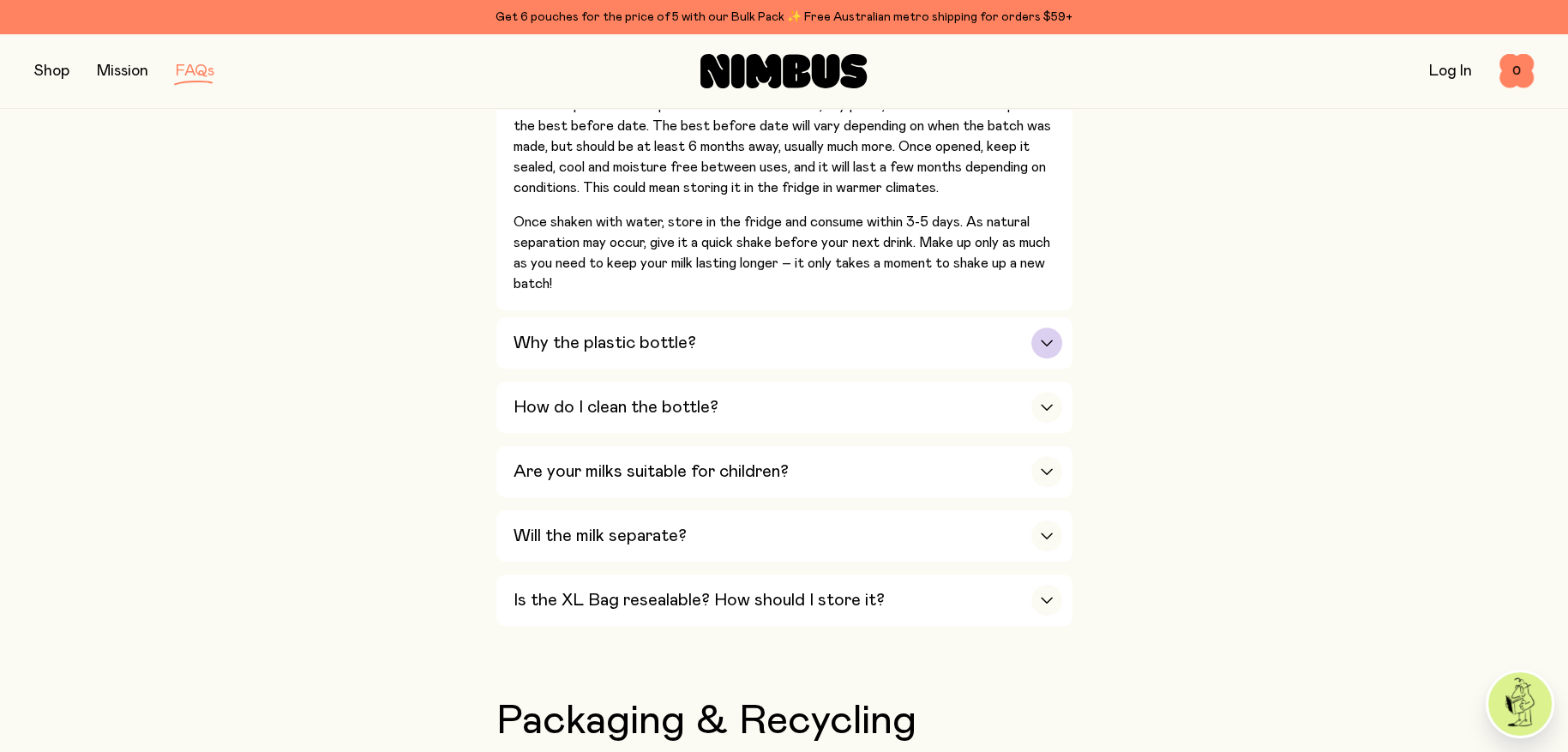
click at [731, 342] on div "Why the plastic bottle?" at bounding box center [787, 343] width 549 height 52
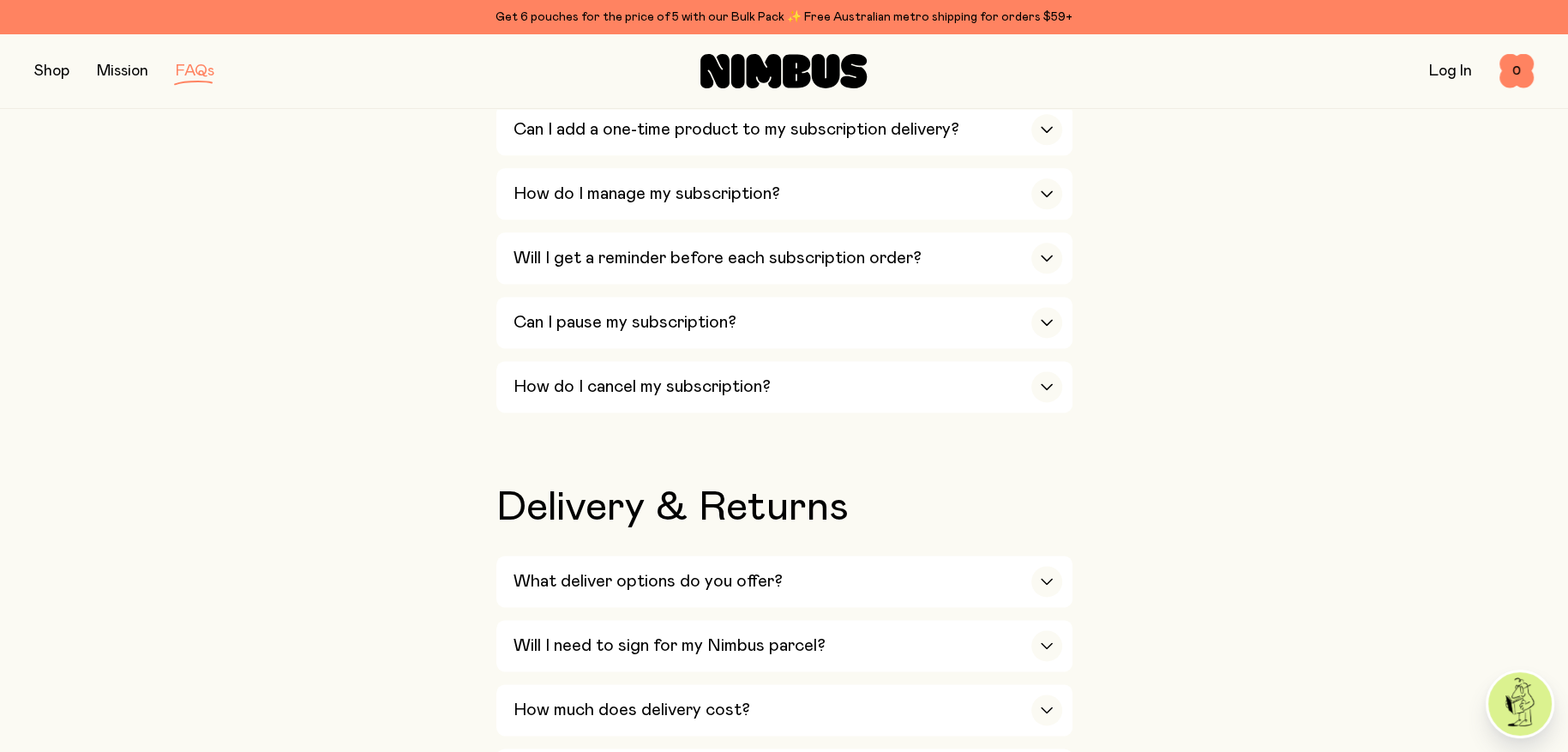
scroll to position [2849, 0]
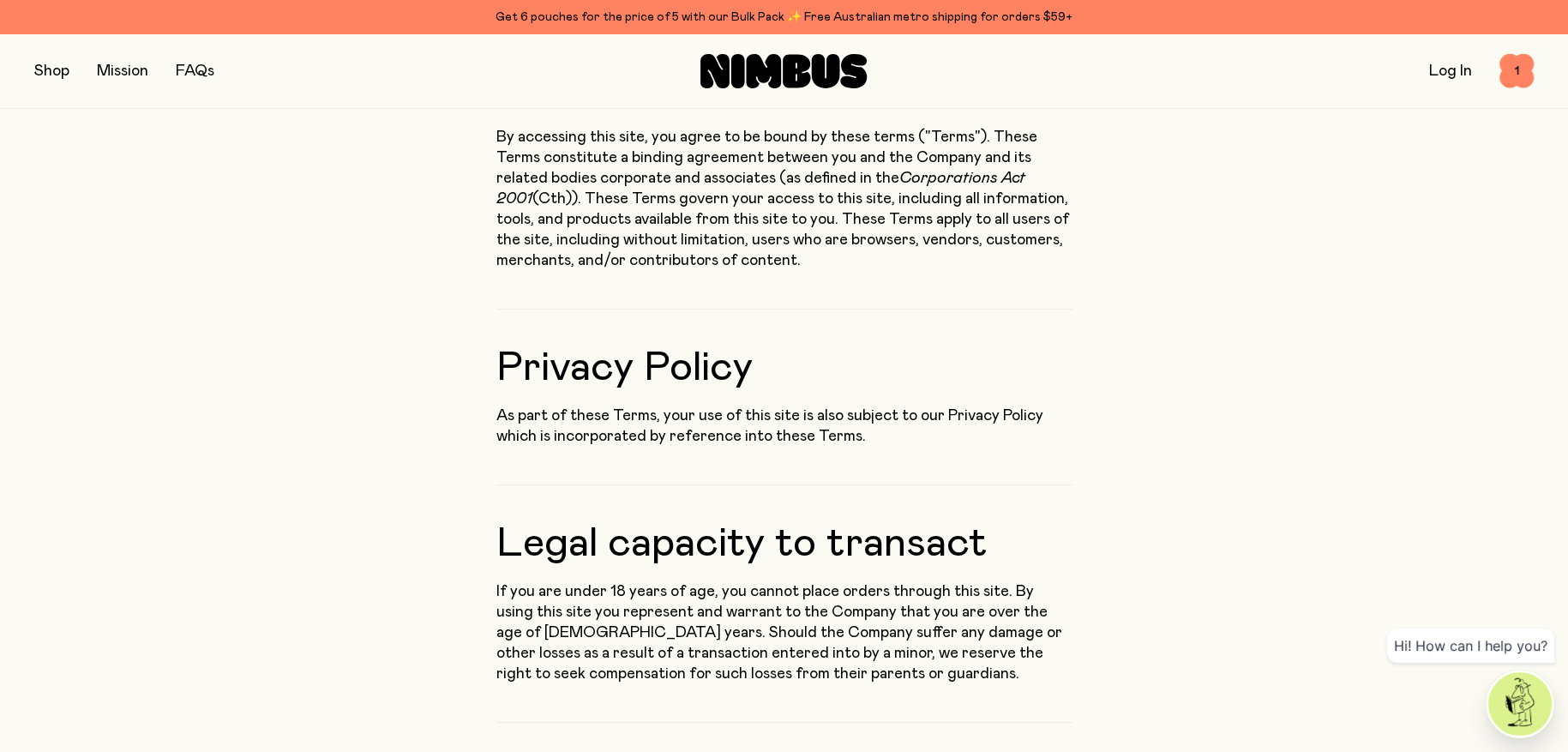
scroll to position [599, 0]
